Goal: Task Accomplishment & Management: Manage account settings

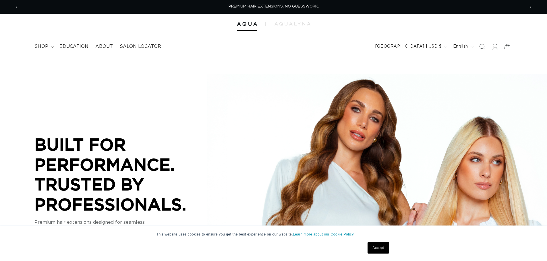
click at [497, 47] on icon at bounding box center [495, 47] width 6 height 6
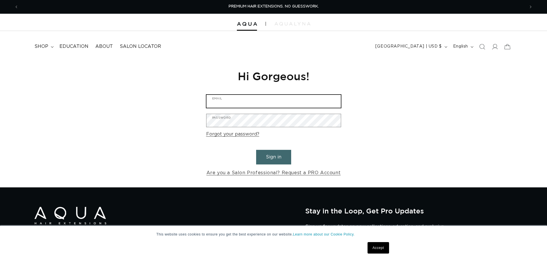
click at [241, 103] on input "Email" at bounding box center [273, 101] width 134 height 13
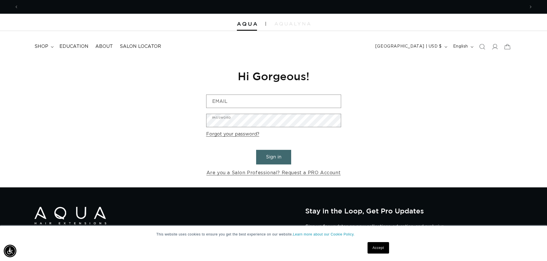
scroll to position [0, 1012]
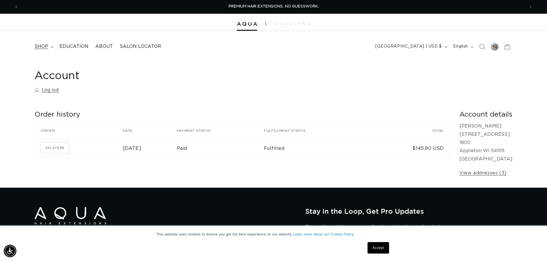
click at [43, 47] on span "shop" at bounding box center [41, 47] width 14 height 6
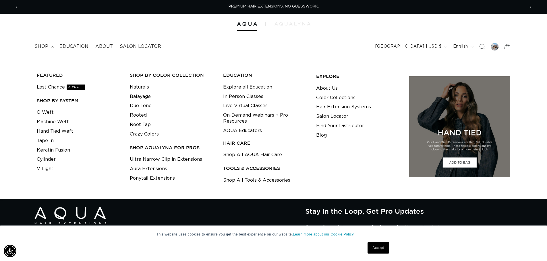
click at [286, 25] on img at bounding box center [292, 23] width 36 height 3
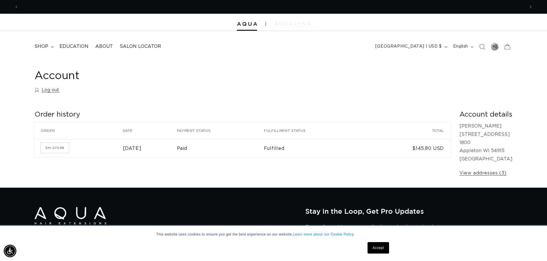
scroll to position [0, 1012]
